Goal: Task Accomplishment & Management: Use online tool/utility

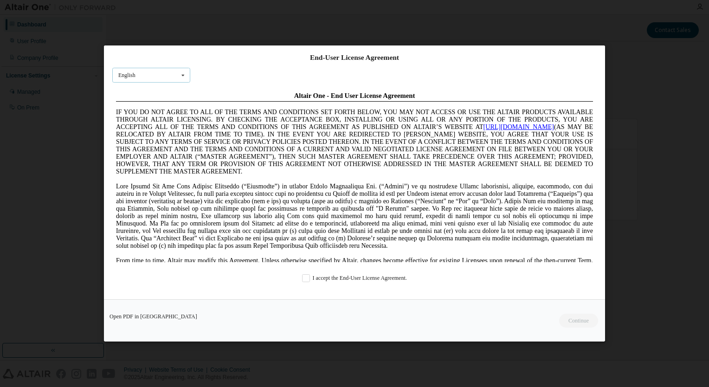
click at [181, 75] on icon at bounding box center [183, 75] width 12 height 14
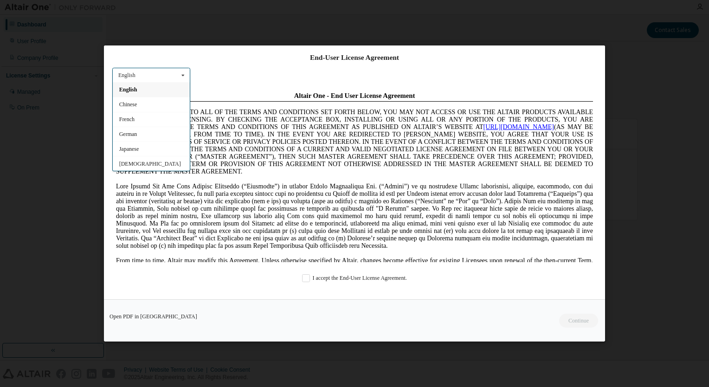
click at [181, 75] on icon at bounding box center [183, 75] width 12 height 14
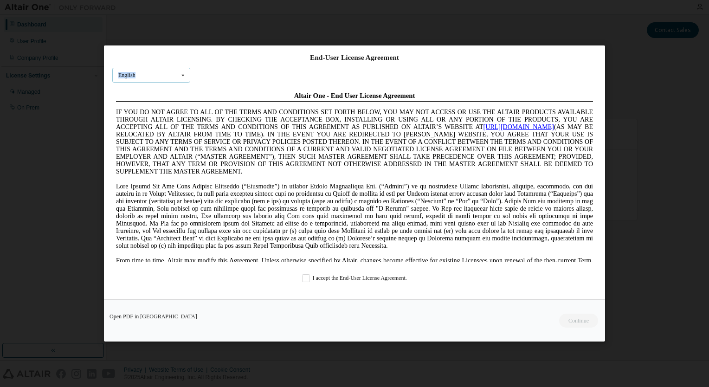
click at [181, 75] on icon at bounding box center [183, 75] width 12 height 14
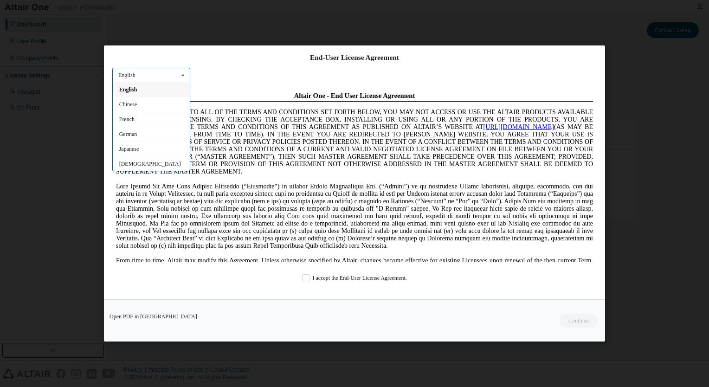
click at [181, 75] on icon at bounding box center [183, 75] width 12 height 14
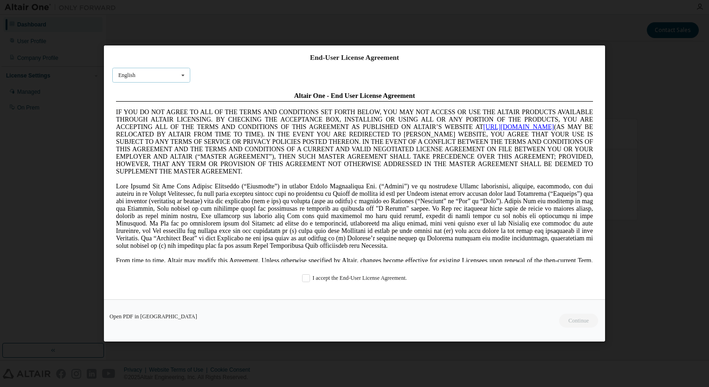
click at [164, 71] on div "English English Chinese French German Japanese Korean Portuguese" at bounding box center [151, 75] width 78 height 15
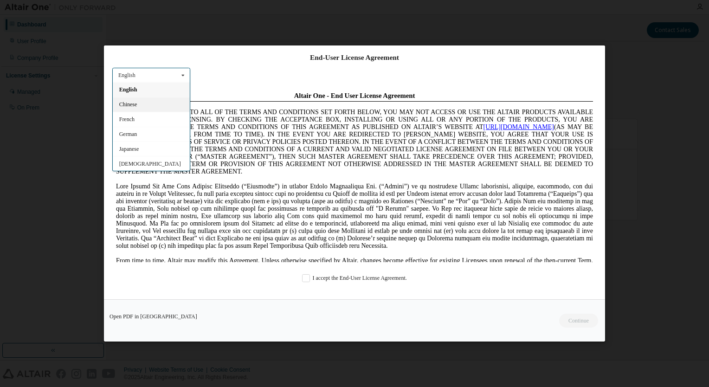
click at [155, 104] on div "Chinese" at bounding box center [151, 104] width 77 height 15
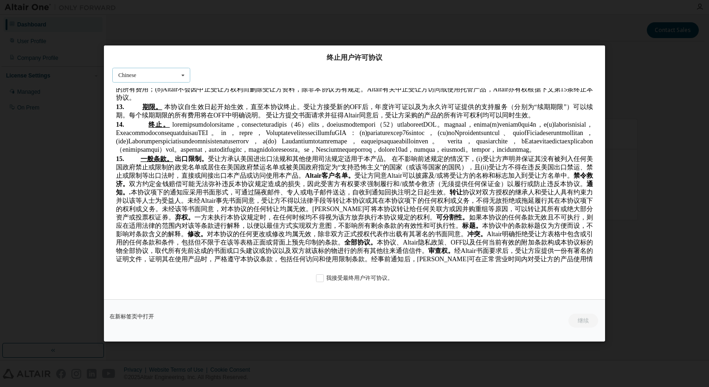
scroll to position [1345, 0]
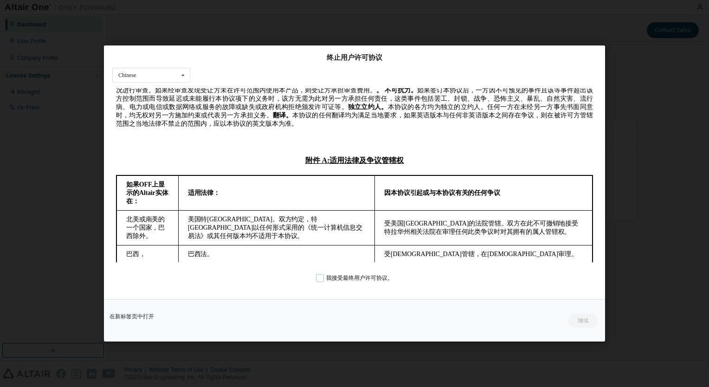
click at [322, 279] on label "我接受最终用户许可协议。" at bounding box center [354, 278] width 77 height 8
click at [582, 321] on button "继续" at bounding box center [582, 321] width 31 height 14
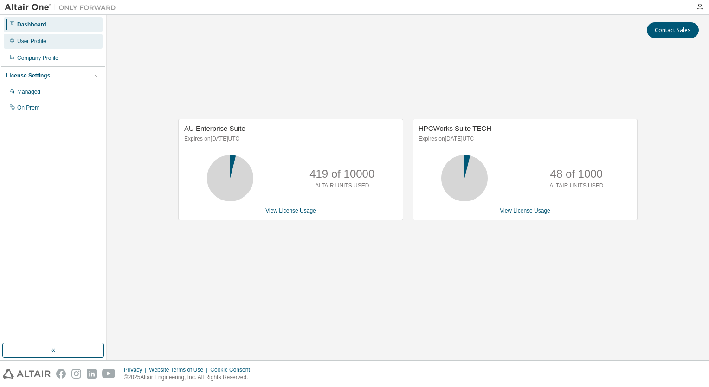
click at [52, 42] on div "User Profile" at bounding box center [53, 41] width 99 height 15
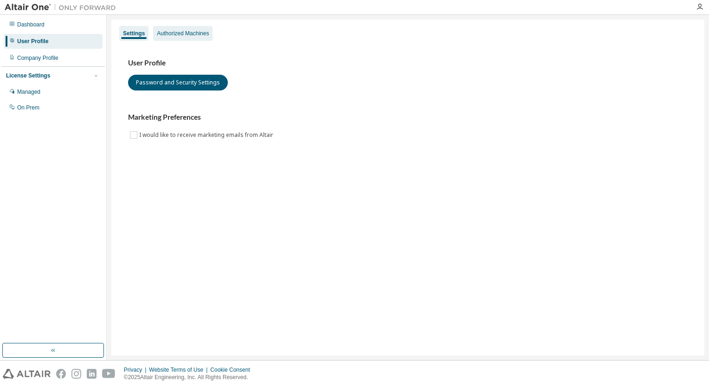
click at [195, 28] on div "Authorized Machines" at bounding box center [182, 33] width 59 height 15
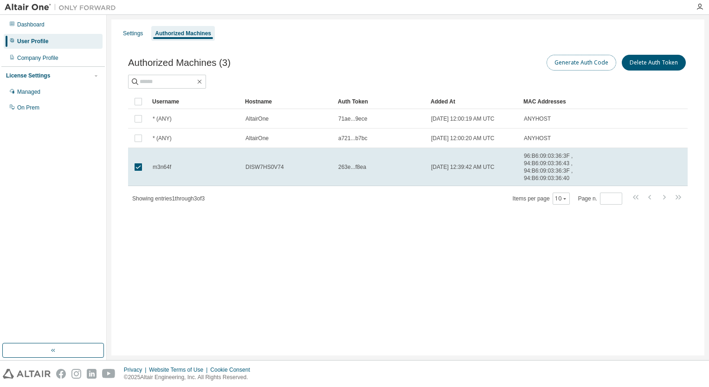
click at [578, 65] on button "Generate Auth Code" at bounding box center [581, 63] width 70 height 16
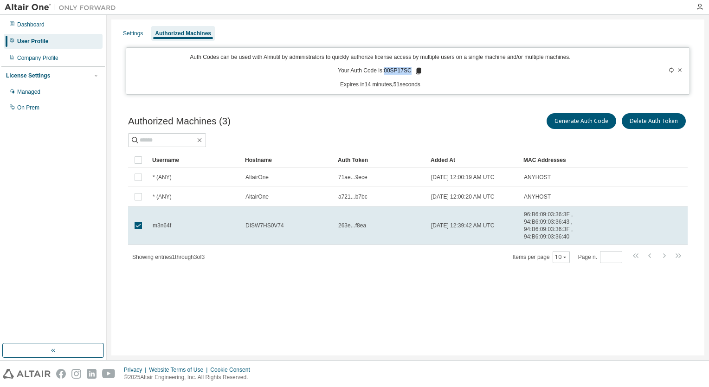
drag, startPoint x: 410, startPoint y: 71, endPoint x: 386, endPoint y: 72, distance: 24.6
click at [386, 72] on p "Your Auth Code is: 00SP17SC" at bounding box center [380, 71] width 84 height 8
drag, startPoint x: 386, startPoint y: 72, endPoint x: 437, endPoint y: 73, distance: 51.0
click at [437, 73] on div "Auth Codes can be used with Almutil by administrators to quickly authorize lice…" at bounding box center [380, 70] width 497 height 35
click at [419, 70] on icon at bounding box center [418, 71] width 5 height 6
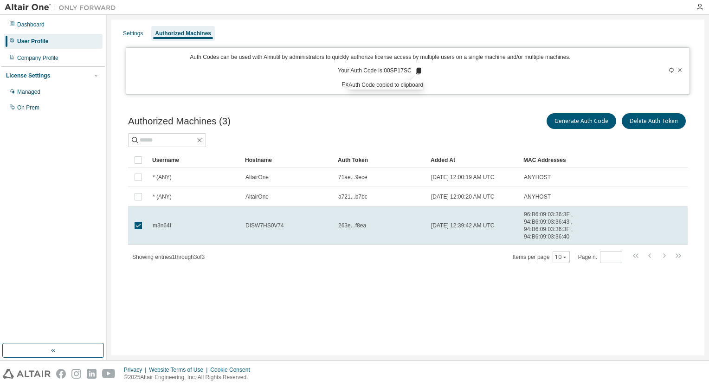
click at [404, 123] on div "Authorized Machines (3) Generate Auth Code Delete Auth Token" at bounding box center [407, 120] width 559 height 19
click at [670, 71] on icon at bounding box center [671, 70] width 6 height 6
click at [46, 59] on div "Company Profile" at bounding box center [37, 57] width 41 height 7
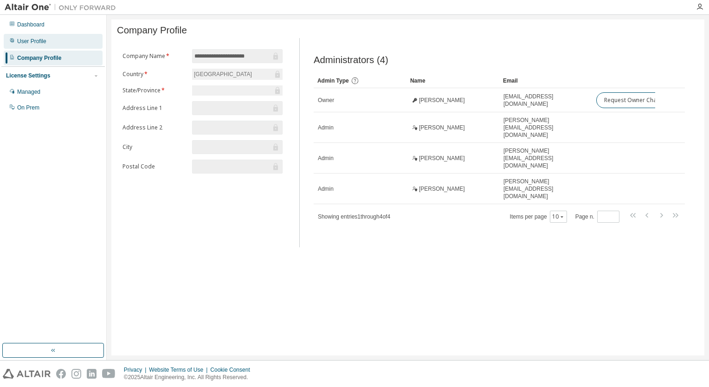
click at [48, 42] on div "User Profile" at bounding box center [53, 41] width 99 height 15
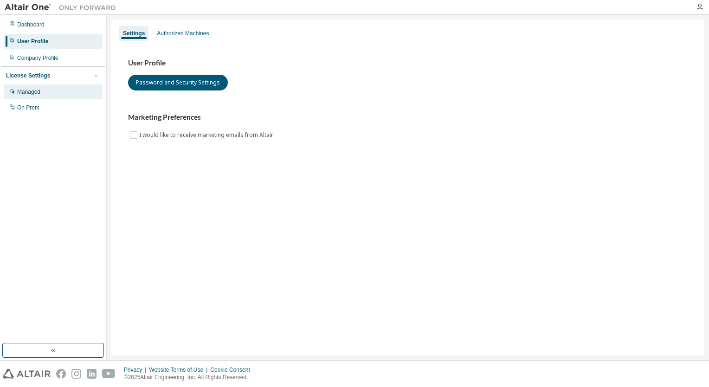
click at [45, 94] on div "Managed" at bounding box center [53, 91] width 99 height 15
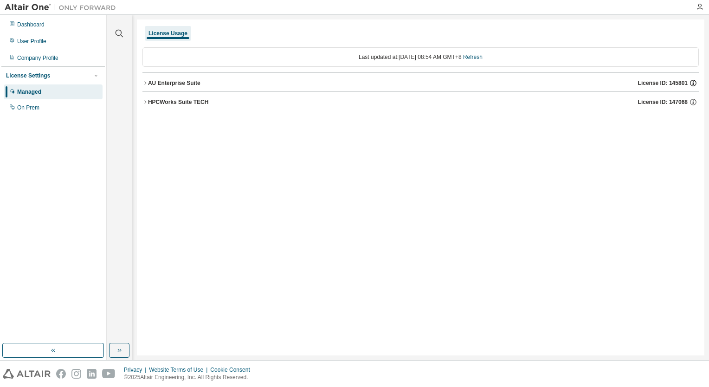
click at [691, 83] on icon "button" at bounding box center [693, 83] width 8 height 8
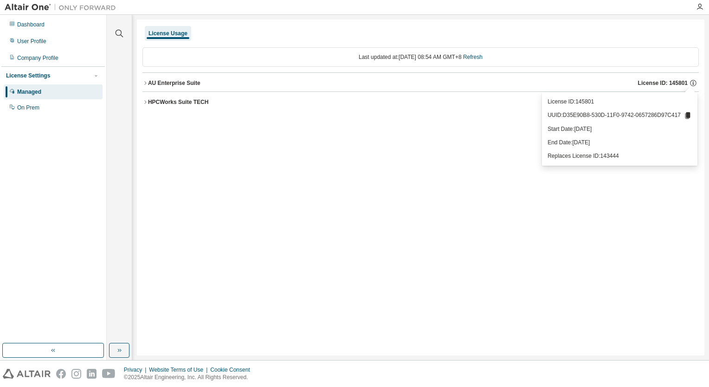
click at [480, 156] on div "License Usage Last updated at: Tue 2025-08-12 08:54 AM GMT+8 Refresh AU Enterpr…" at bounding box center [420, 187] width 567 height 336
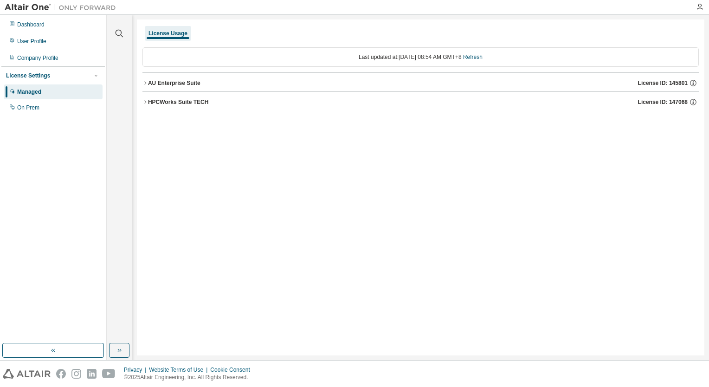
click at [143, 103] on icon "button" at bounding box center [145, 102] width 6 height 6
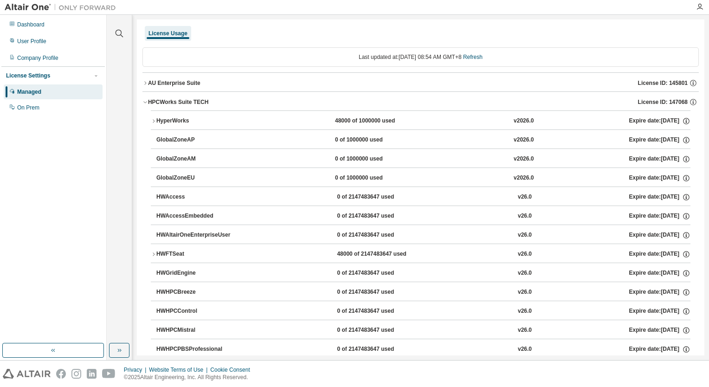
click at [143, 103] on icon "button" at bounding box center [145, 102] width 6 height 6
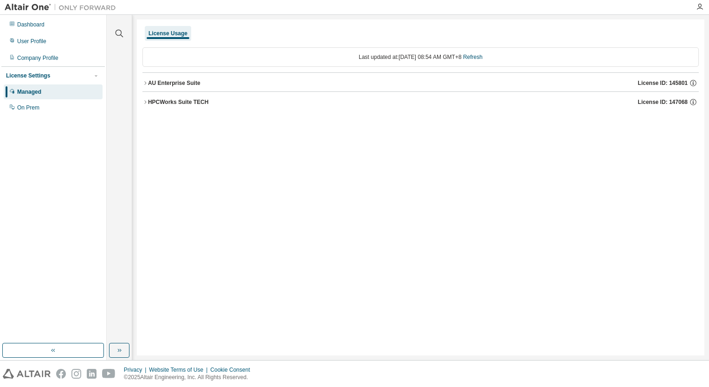
click at [145, 79] on button "AU Enterprise Suite License ID: 145801" at bounding box center [420, 83] width 556 height 20
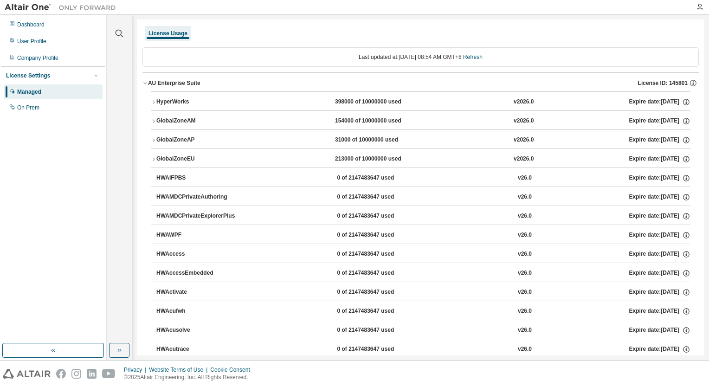
click at [145, 79] on button "AU Enterprise Suite License ID: 145801" at bounding box center [420, 83] width 556 height 20
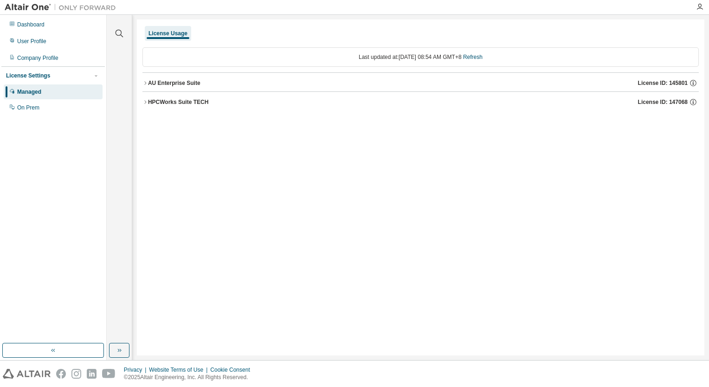
click at [146, 99] on icon "button" at bounding box center [145, 102] width 6 height 6
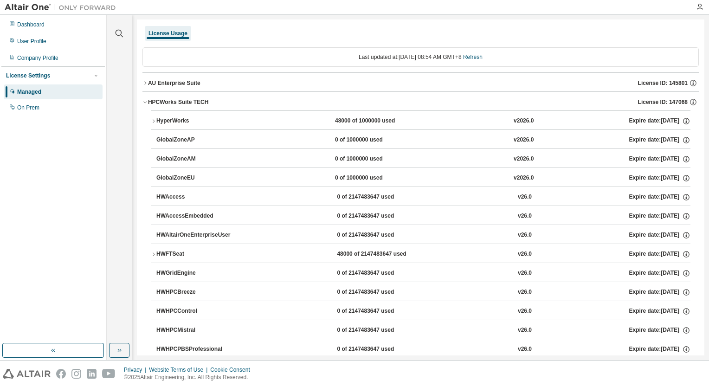
click at [147, 99] on icon "button" at bounding box center [145, 102] width 6 height 6
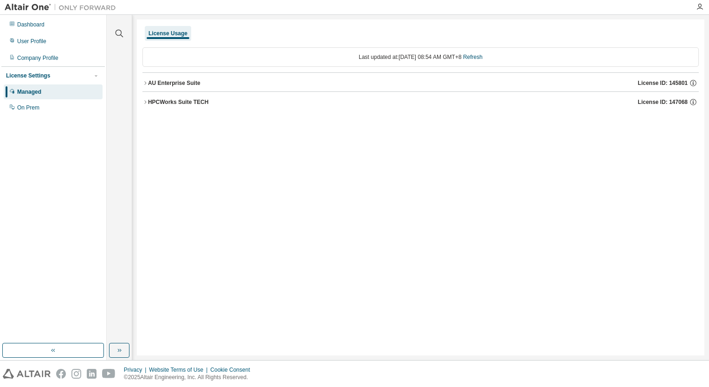
click at [144, 84] on icon "button" at bounding box center [145, 83] width 6 height 6
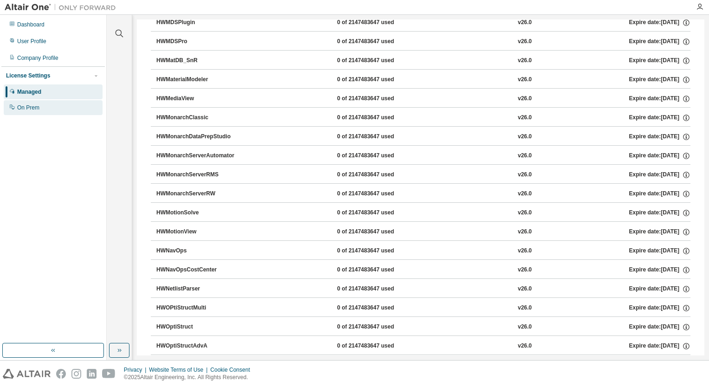
scroll to position [3362, 0]
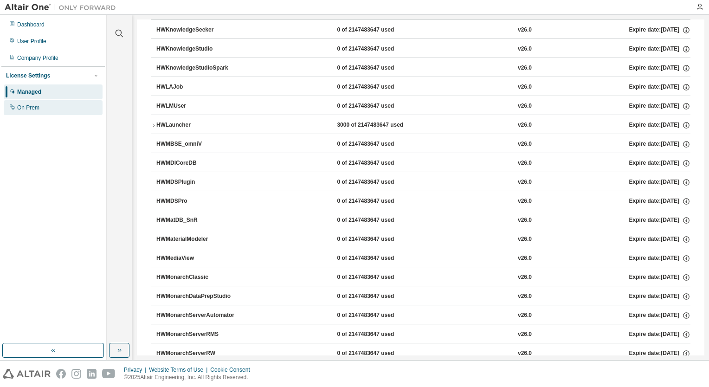
click at [48, 108] on div "On Prem" at bounding box center [53, 107] width 99 height 15
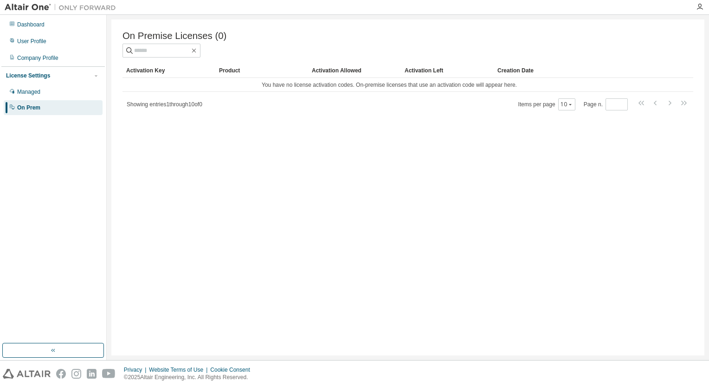
click at [276, 110] on div "Showing entries 1 through 10 of 0 Items per page 10 Page n. *" at bounding box center [407, 103] width 571 height 13
click at [301, 90] on td "You have no license activation codes. On-premise licenses that use an activatio…" at bounding box center [388, 85] width 533 height 14
click at [283, 111] on div "Showing entries 1 through 10 of 0 Items per page 10 Page n. *" at bounding box center [407, 103] width 571 height 13
click at [41, 34] on div "User Profile" at bounding box center [53, 41] width 99 height 15
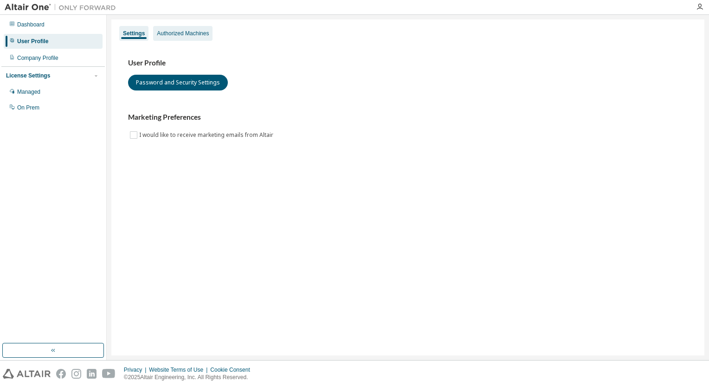
click at [187, 33] on div "Authorized Machines" at bounding box center [183, 33] width 52 height 7
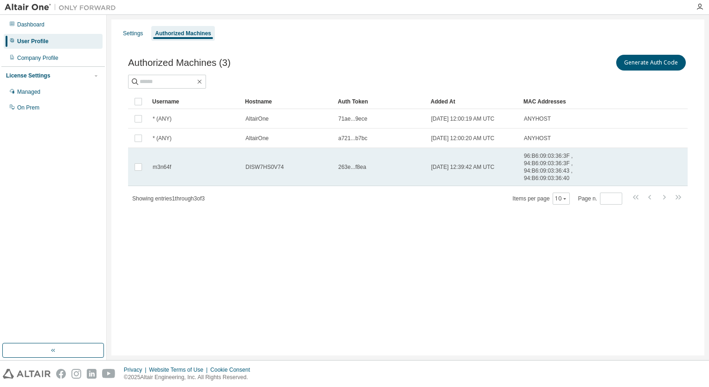
click at [474, 167] on span "2025-08-12 12:39:42 AM UTC" at bounding box center [463, 166] width 64 height 7
click at [553, 163] on span "96:B6:09:03:36:3F , 94:B6:09:03:36:3F , 94:B6:09:03:36:43 , 94:B6:09:03:36:40" at bounding box center [557, 167] width 66 height 30
drag, startPoint x: 524, startPoint y: 154, endPoint x: 569, endPoint y: 155, distance: 45.0
click at [569, 155] on span "96:B6:09:03:36:3F , 94:B6:09:03:36:3F , 94:B6:09:03:36:43 , 94:B6:09:03:36:40" at bounding box center [557, 167] width 66 height 30
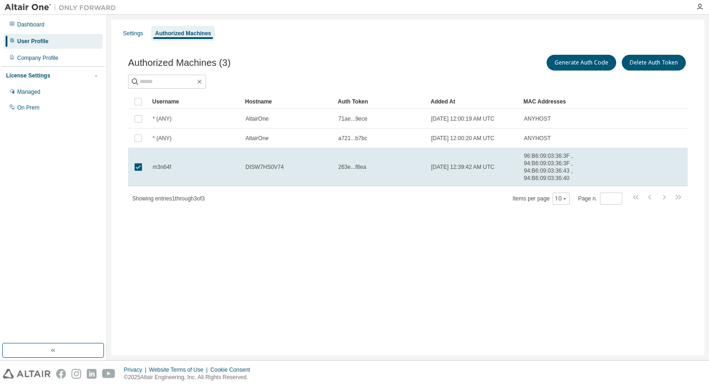
click at [473, 232] on div "Settings Authorized Machines Authorized Machines (3) Generate Auth Code Delete …" at bounding box center [407, 187] width 593 height 336
click at [603, 90] on div "Authorized Machines (3) Generate Auth Code Delete Auth Token Clear Load Save Sa…" at bounding box center [407, 129] width 559 height 152
click at [348, 233] on div "Settings Authorized Machines Authorized Machines (3) Generate Auth Code Delete …" at bounding box center [407, 187] width 593 height 336
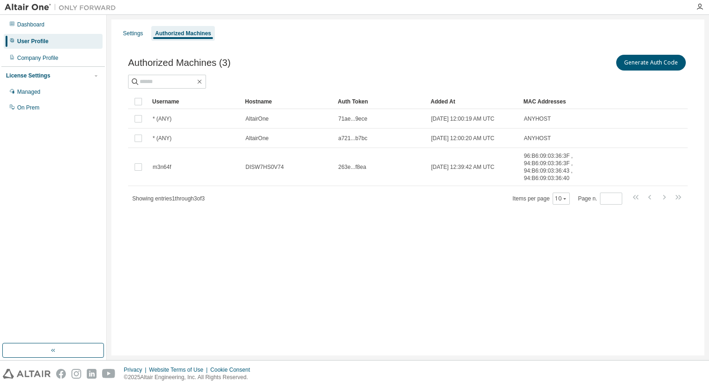
click at [291, 217] on div "Authorized Machines (3) Generate Auth Code Clear Load Save Save As Field Operat…" at bounding box center [408, 135] width 582 height 187
click at [180, 259] on div "Settings Authorized Machines Authorized Machines (3) Generate Auth Code Clear L…" at bounding box center [407, 187] width 593 height 336
click at [128, 34] on div "Settings" at bounding box center [133, 33] width 20 height 7
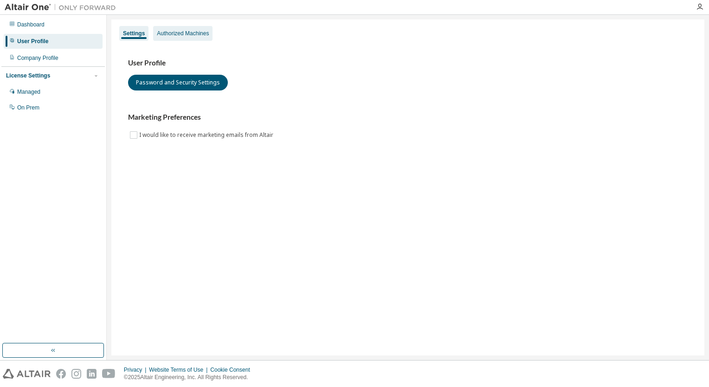
click at [182, 31] on div "Authorized Machines" at bounding box center [183, 33] width 52 height 7
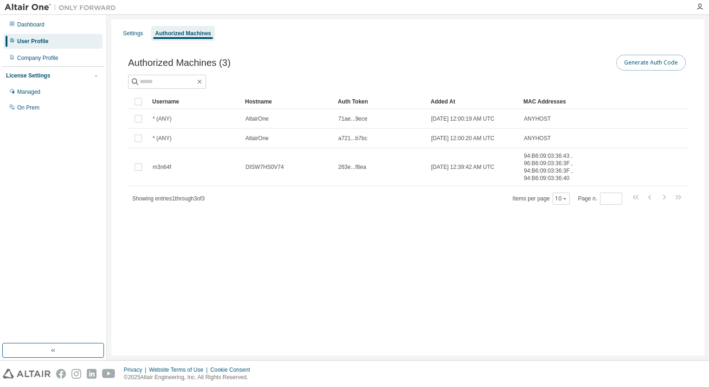
click at [650, 66] on button "Generate Auth Code" at bounding box center [651, 63] width 70 height 16
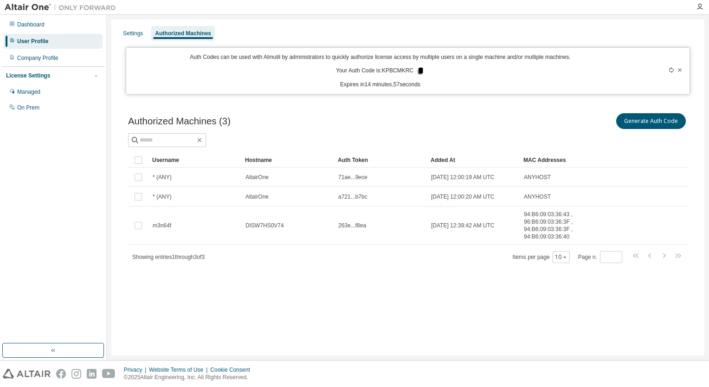
click at [421, 69] on icon at bounding box center [420, 71] width 5 height 6
